Goal: Information Seeking & Learning: Understand process/instructions

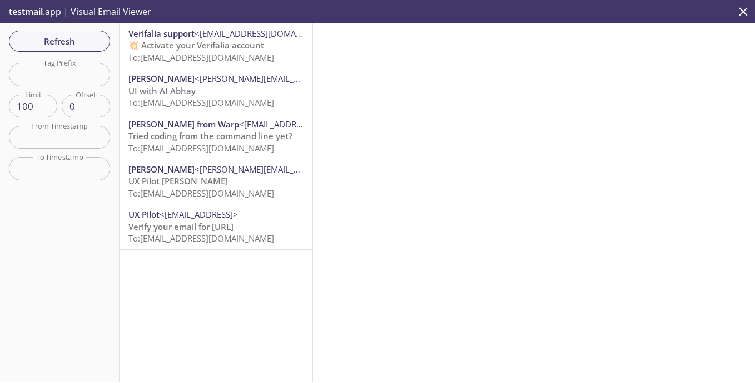
scroll to position [111, 0]
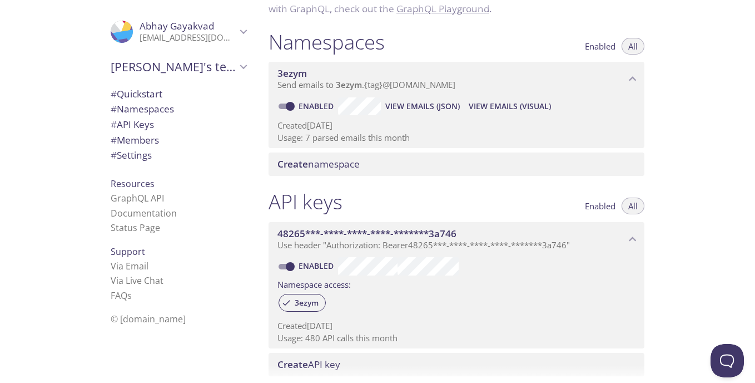
click at [423, 106] on span "View Emails (JSON)" at bounding box center [422, 106] width 75 height 13
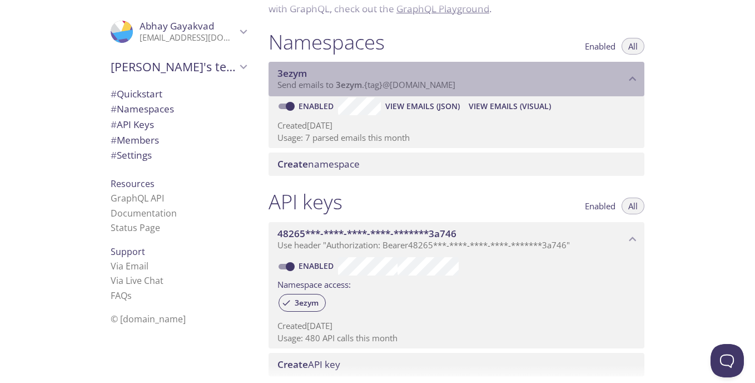
drag, startPoint x: 335, startPoint y: 82, endPoint x: 367, endPoint y: 83, distance: 32.3
click at [367, 83] on span "Send emails to 3ezym . {tag} @[DOMAIN_NAME]" at bounding box center [367, 84] width 178 height 11
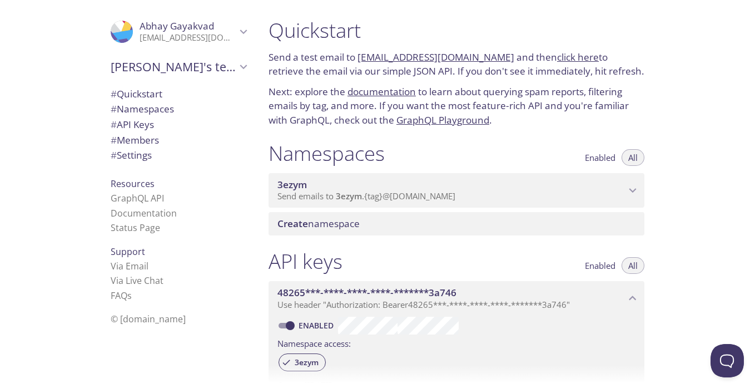
drag, startPoint x: 357, startPoint y: 55, endPoint x: 498, endPoint y: 52, distance: 141.3
click at [498, 52] on p "Send a test email to [EMAIL_ADDRESS][DOMAIN_NAME] and then click here to retrie…" at bounding box center [457, 64] width 376 height 28
copy p "[EMAIL_ADDRESS][DOMAIN_NAME]"
click at [559, 29] on h1 "Quickstart" at bounding box center [457, 30] width 376 height 25
click at [563, 30] on h1 "Quickstart" at bounding box center [457, 30] width 376 height 25
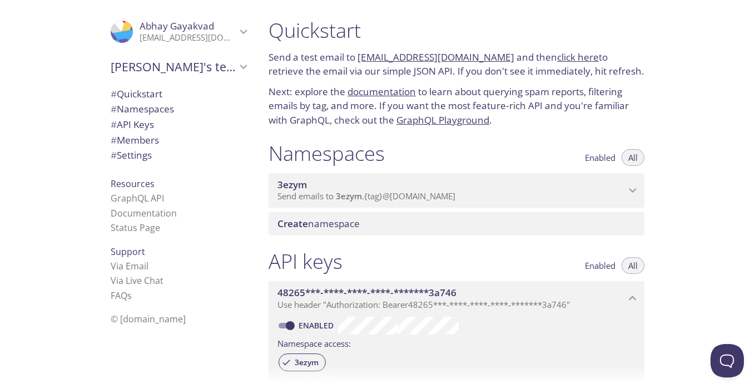
click at [569, 55] on link "click here" at bounding box center [578, 57] width 42 height 13
copy p "[EMAIL_ADDRESS][DOMAIN_NAME]"
